Goal: Information Seeking & Learning: Learn about a topic

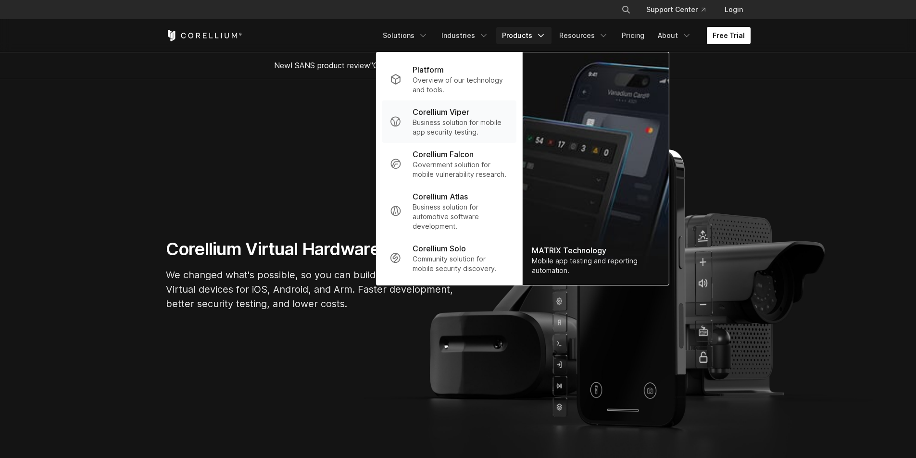
click at [482, 116] on div "Corellium Viper" at bounding box center [460, 112] width 96 height 12
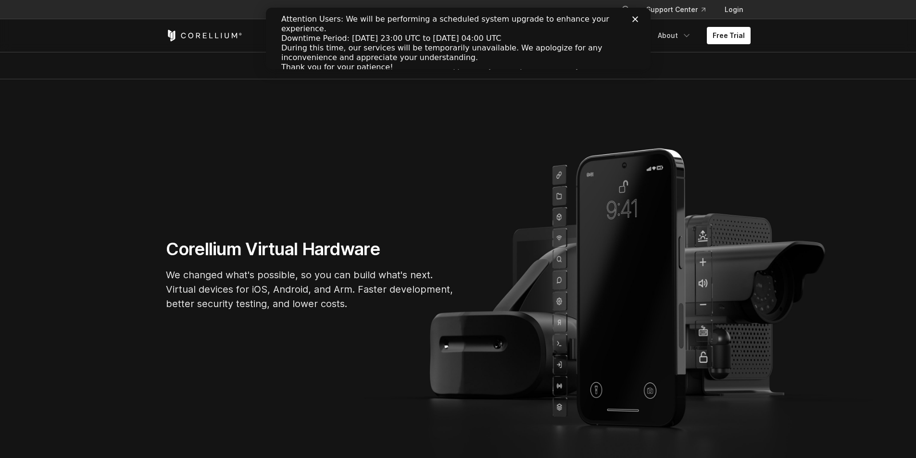
click at [632, 19] on icon "Close" at bounding box center [635, 19] width 6 height 6
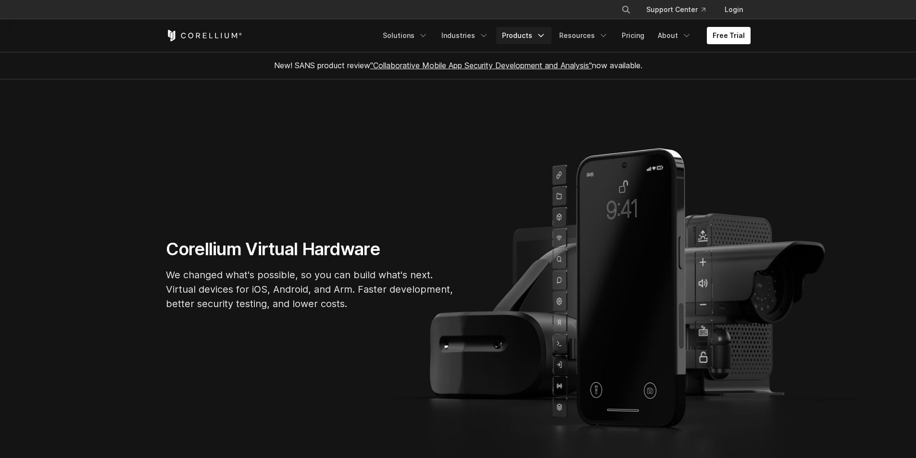
click at [534, 35] on link "Products" at bounding box center [523, 35] width 55 height 17
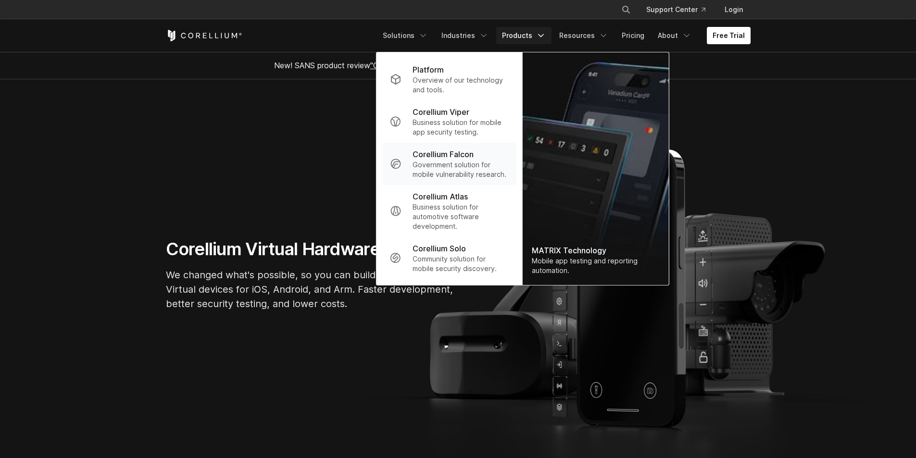
click at [466, 163] on p "Government solution for mobile vulnerability research." at bounding box center [460, 169] width 96 height 19
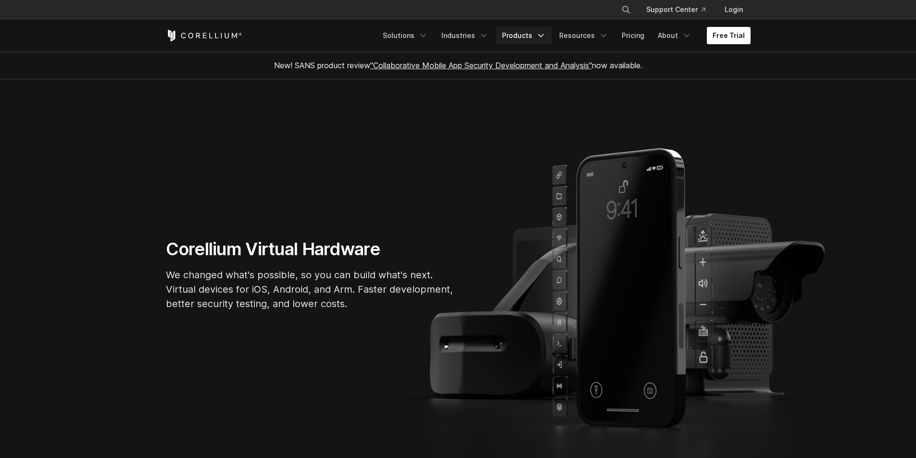
click at [527, 35] on link "Products" at bounding box center [523, 35] width 55 height 17
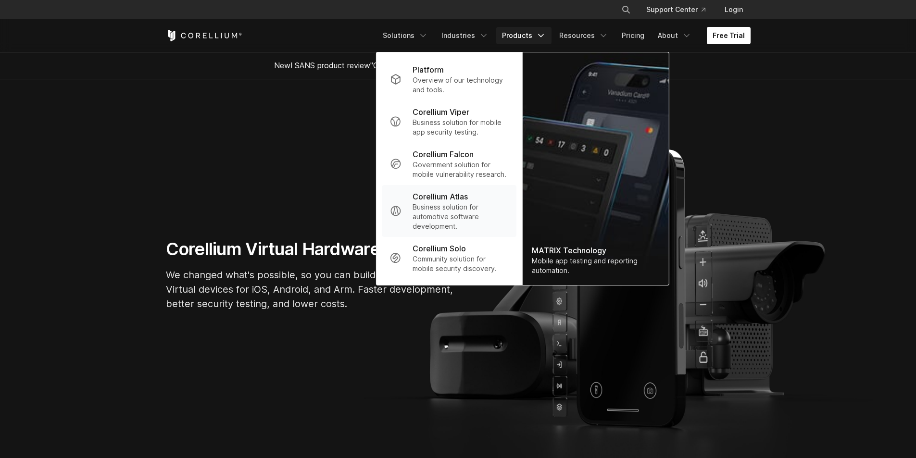
click at [466, 203] on p "Business solution for automotive software development." at bounding box center [460, 216] width 96 height 29
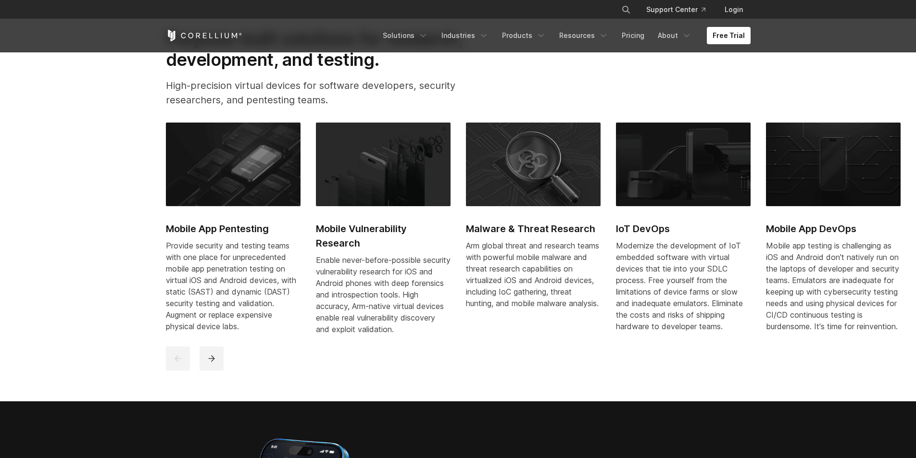
scroll to position [769, 0]
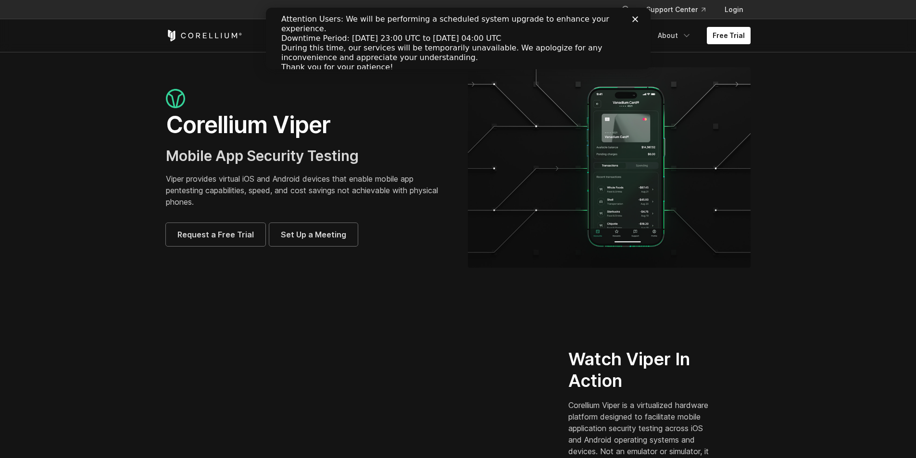
click at [175, 106] on img at bounding box center [175, 99] width 19 height 20
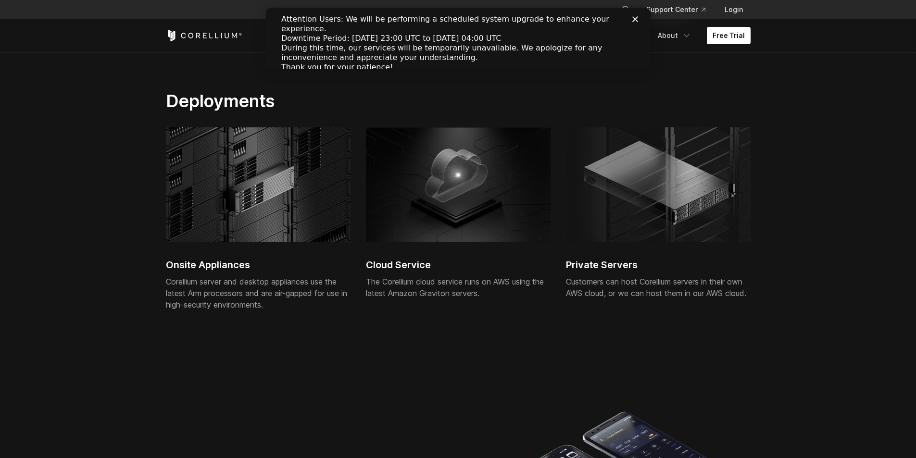
scroll to position [2404, 0]
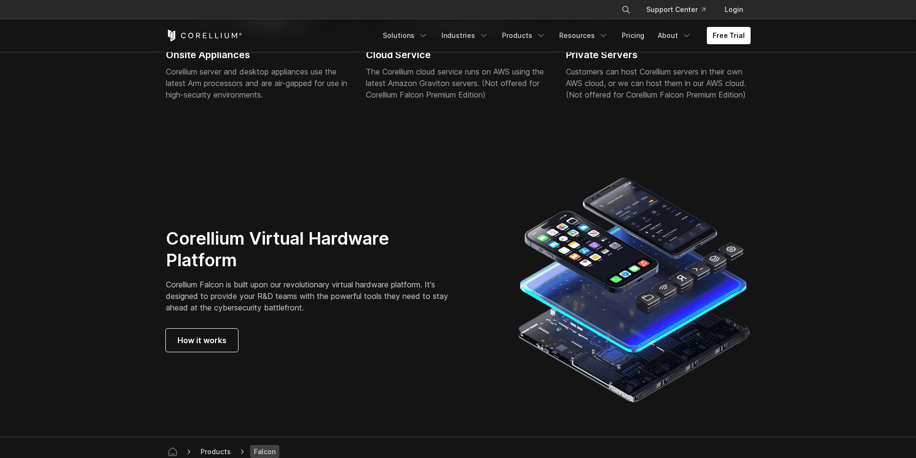
scroll to position [2546, 0]
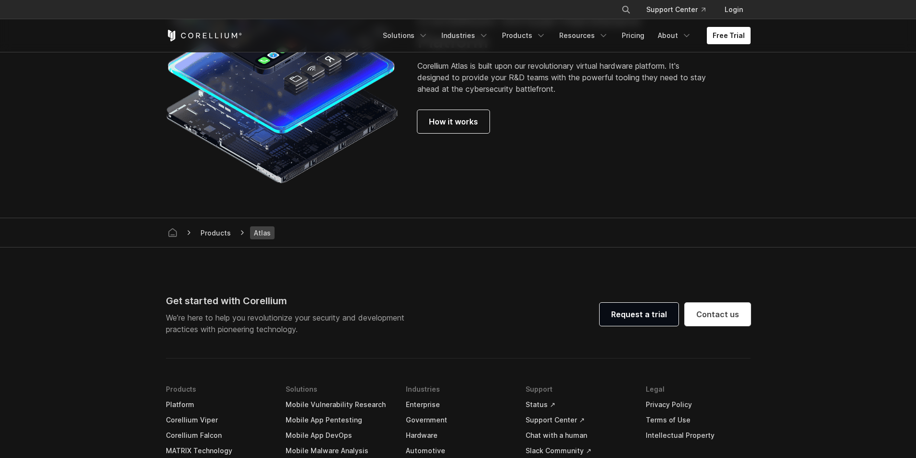
scroll to position [2500, 0]
